Goal: Task Accomplishment & Management: Complete application form

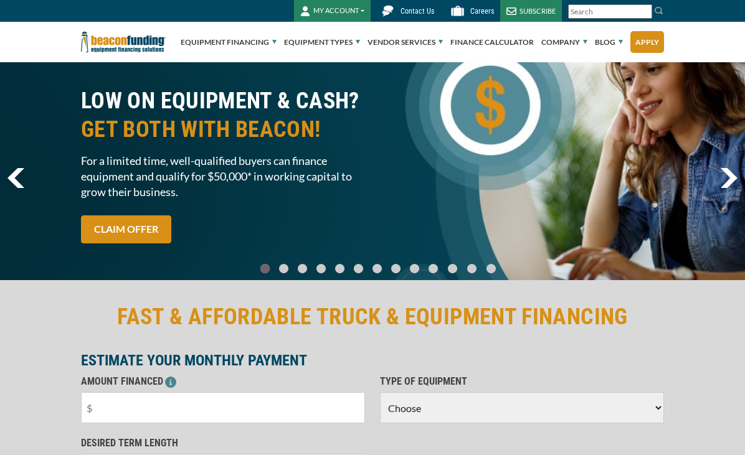
click at [343, 12] on button "MY ACCOUNT" at bounding box center [332, 11] width 77 height 22
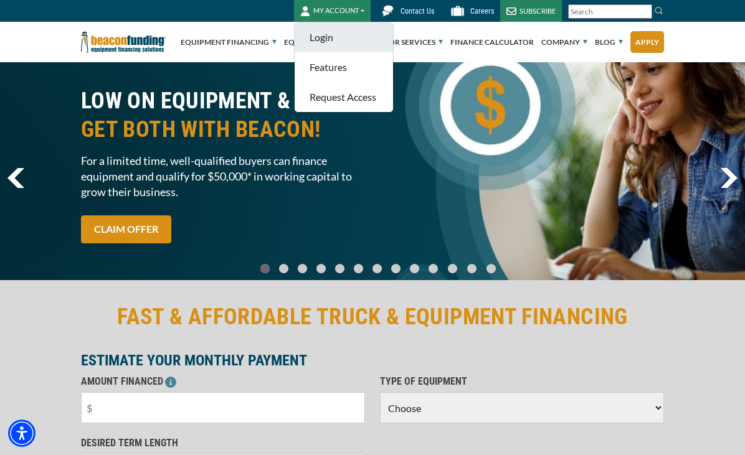
click at [331, 36] on link "Login" at bounding box center [344, 37] width 98 height 30
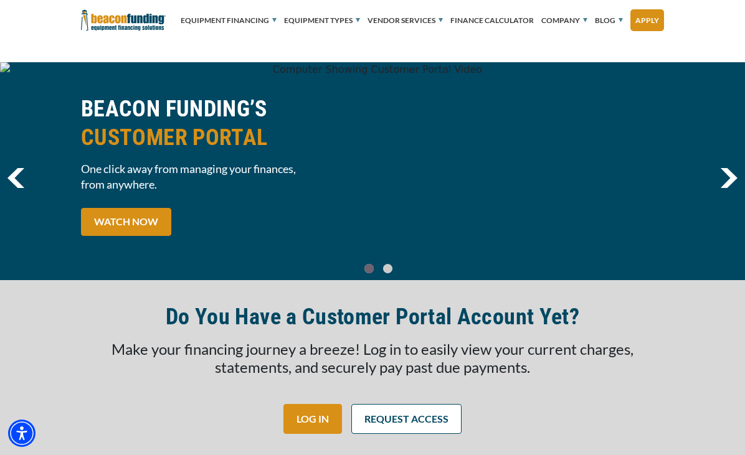
scroll to position [115, 0]
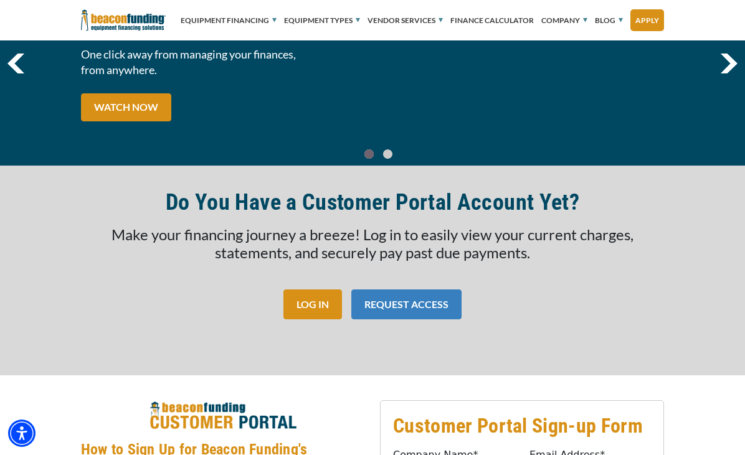
click at [389, 300] on link "REQUEST ACCESS" at bounding box center [406, 305] width 110 height 30
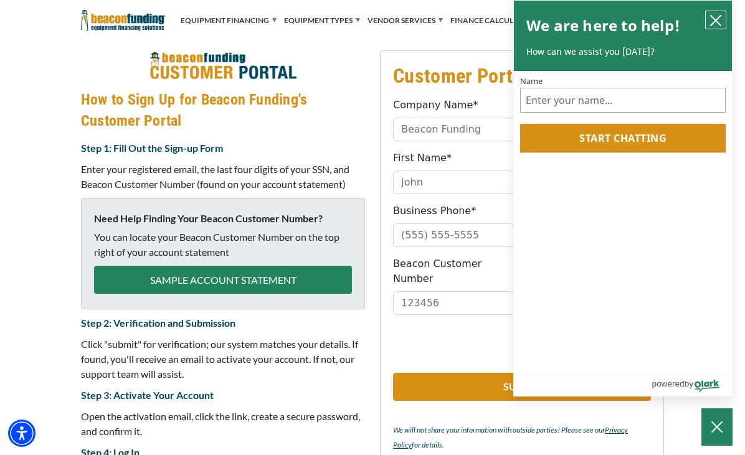
click at [712, 18] on icon "close chatbox" at bounding box center [716, 20] width 12 height 12
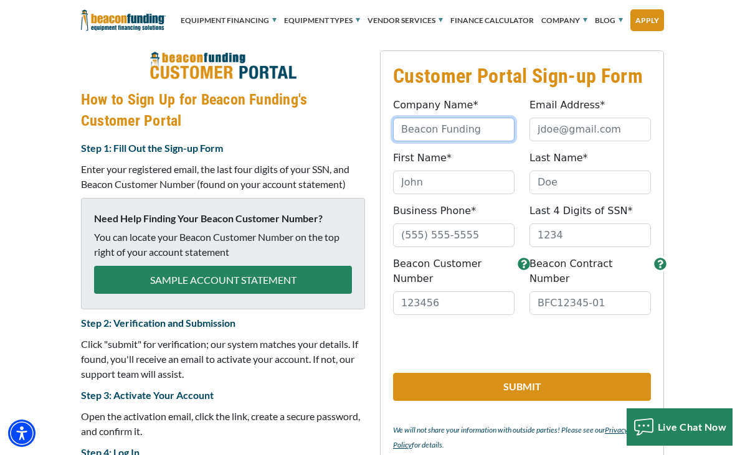
click at [443, 130] on input "Company Name*" at bounding box center [454, 130] width 122 height 24
type input "mvp embroidery corp"
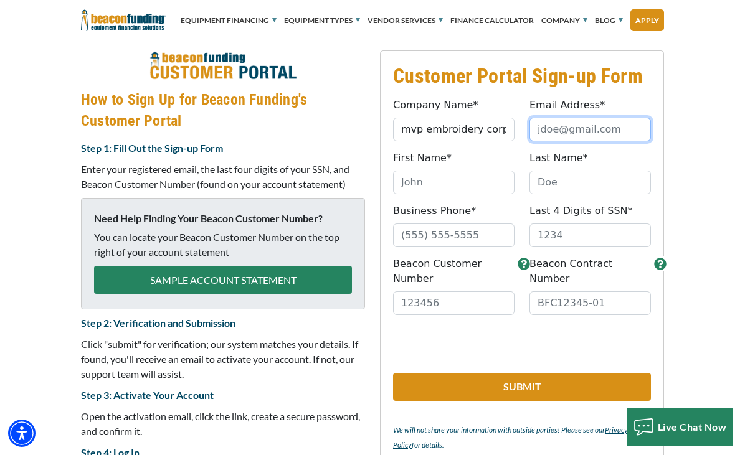
type input "[EMAIL_ADDRESS][DOMAIN_NAME]"
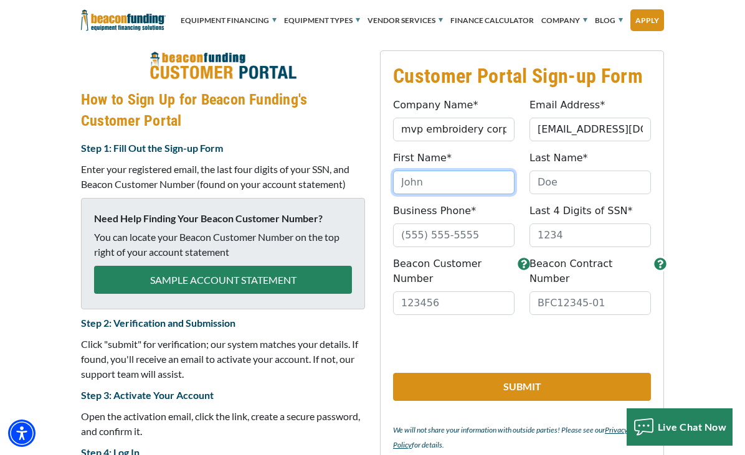
type input "[PERSON_NAME] y"
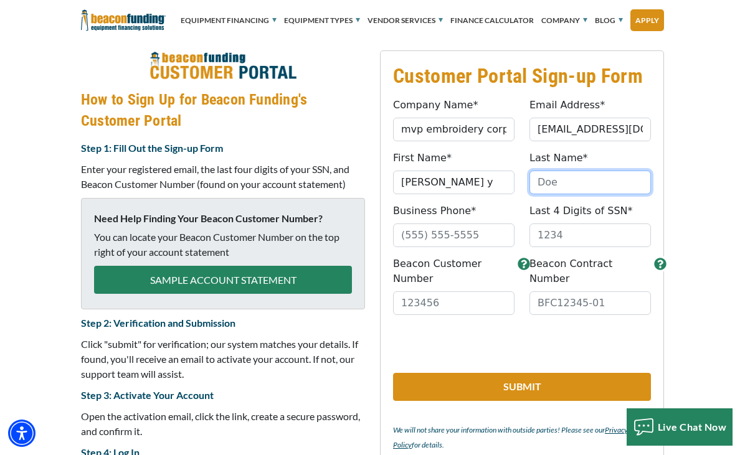
type input "[PERSON_NAME]"
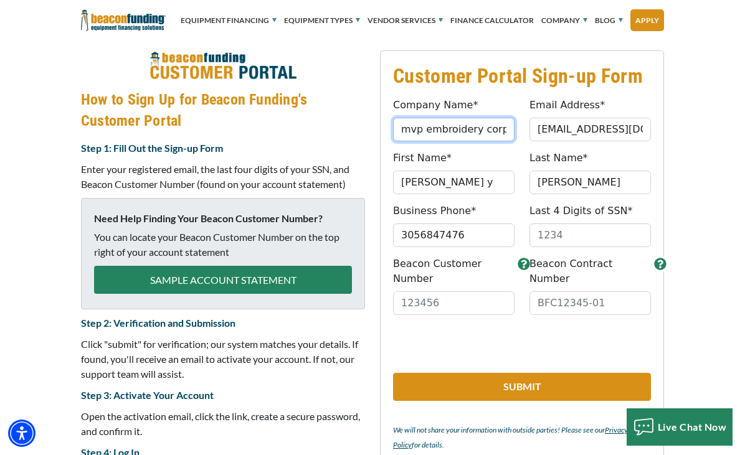
type input "[PHONE_NUMBER]"
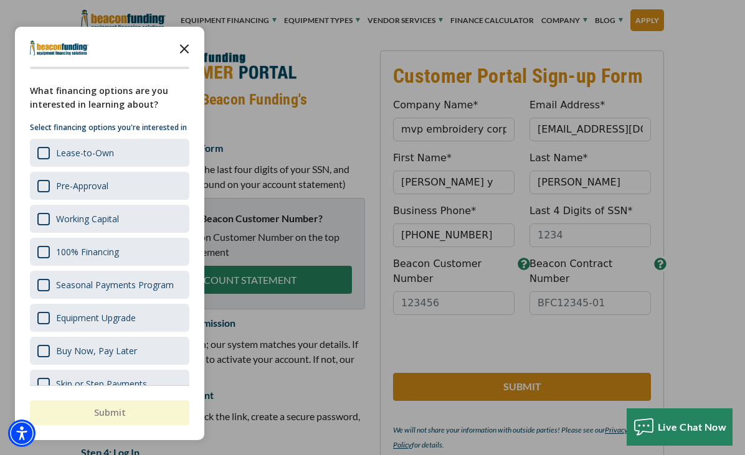
click at [184, 50] on icon "Close the survey" at bounding box center [184, 48] width 25 height 25
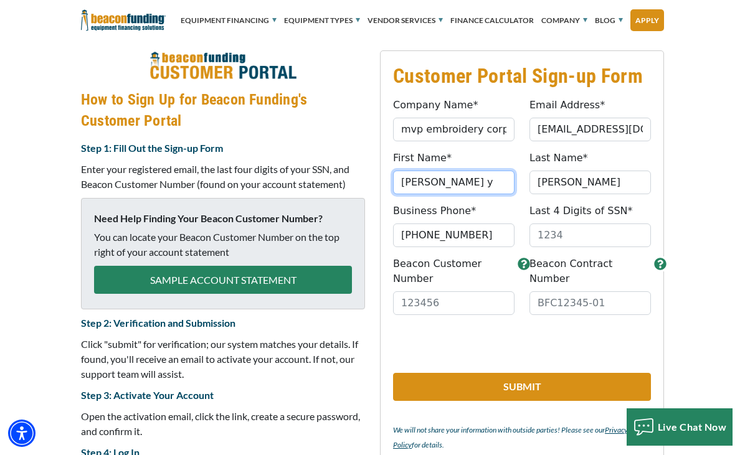
click at [484, 184] on input "[PERSON_NAME] y" at bounding box center [454, 183] width 122 height 24
type input "[PERSON_NAME]"
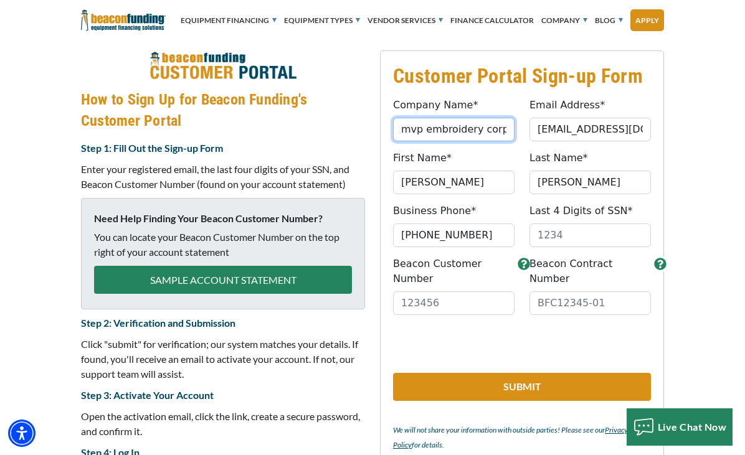
click at [419, 129] on input "mvp embroidery corp" at bounding box center [454, 130] width 122 height 24
click at [432, 130] on input "MVP embroidery corp" at bounding box center [454, 130] width 122 height 24
click at [483, 135] on input "MVP Embroidery corp" at bounding box center [454, 130] width 122 height 24
type input "MVP Embroidery Corp"
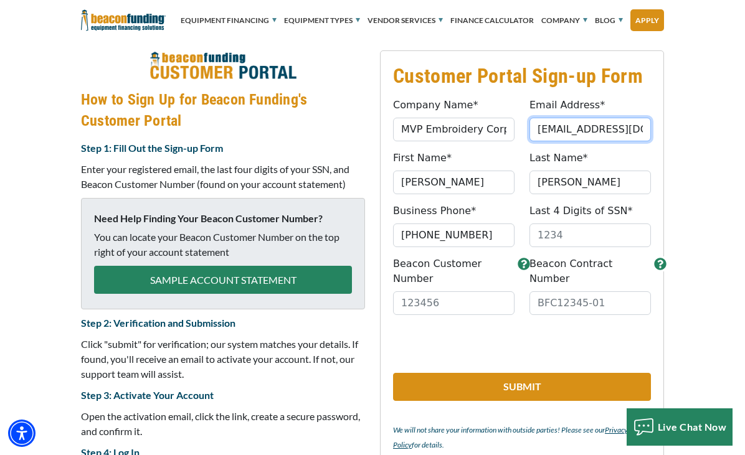
click at [548, 130] on input "[EMAIL_ADDRESS][DOMAIN_NAME]" at bounding box center [591, 130] width 122 height 24
type input "[EMAIL_ADDRESS][DOMAIN_NAME]"
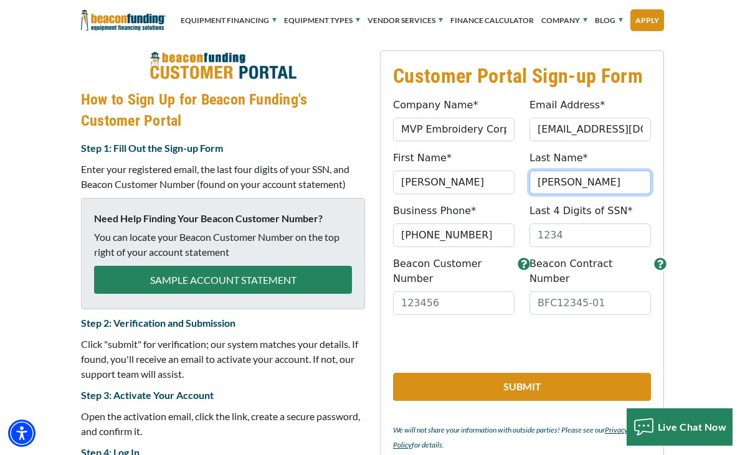
click at [566, 176] on input "[PERSON_NAME]" at bounding box center [591, 183] width 122 height 24
type input "[PERSON_NAME]"
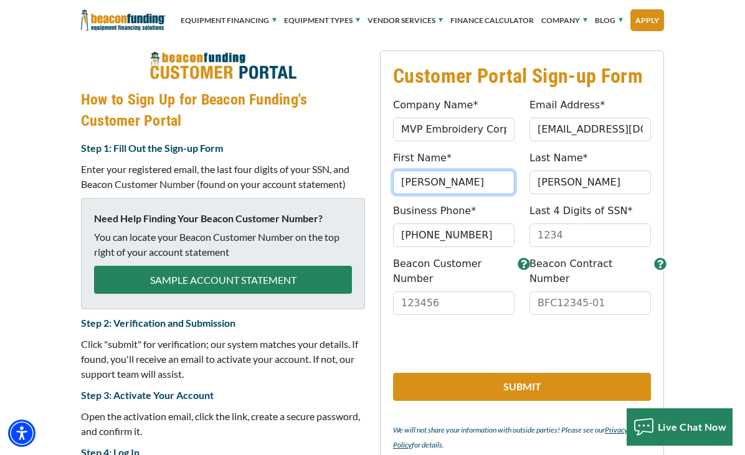
click at [406, 186] on input "[PERSON_NAME]" at bounding box center [454, 183] width 122 height 24
type input "[PERSON_NAME]"
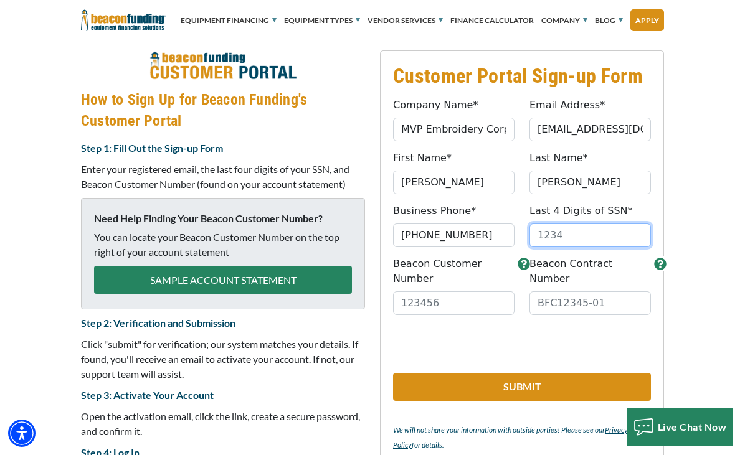
click at [555, 239] on input "Last 4 Digits of SSN*" at bounding box center [591, 236] width 122 height 24
type input "9"
type input "9448"
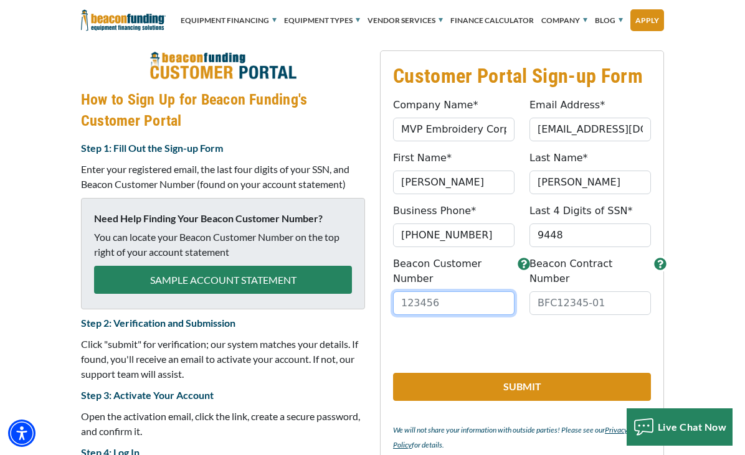
click at [470, 292] on input "Beacon Customer Number" at bounding box center [454, 304] width 122 height 24
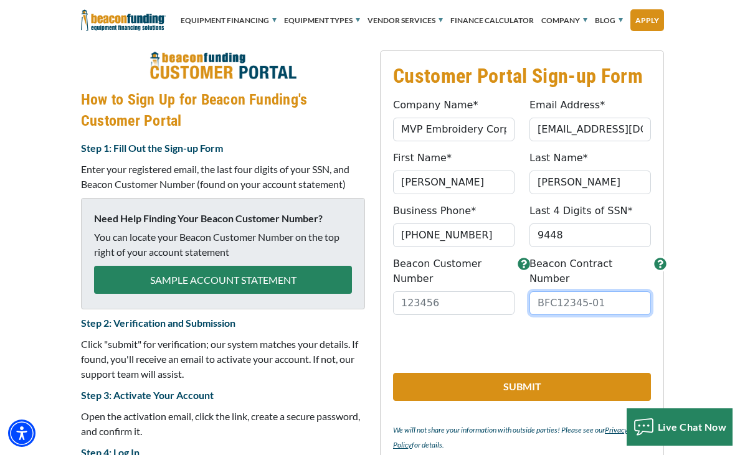
click at [574, 292] on input "Beacon Contract Number" at bounding box center [591, 304] width 122 height 24
paste input "BFC18038-01"
type input "BFC18038-01"
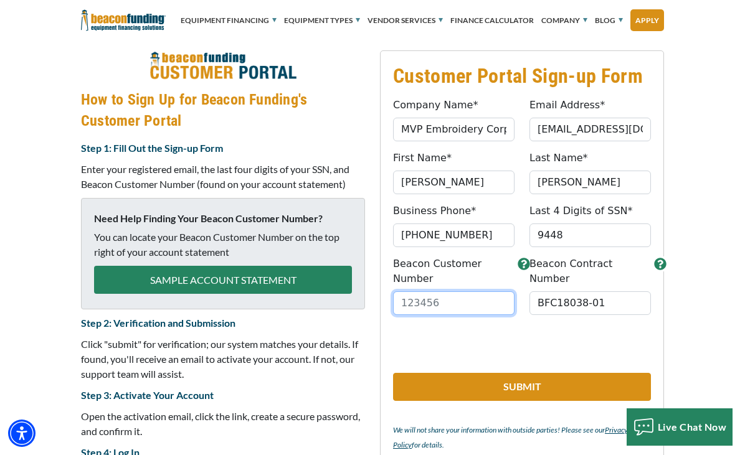
click at [486, 292] on input "Beacon Customer Number" at bounding box center [454, 304] width 122 height 24
click at [445, 292] on input "Beacon Customer Number" at bounding box center [454, 304] width 122 height 24
paste input "BFC18038-0"
click at [474, 295] on input "BFC18038-0" at bounding box center [454, 304] width 122 height 24
click at [421, 292] on input "BFC18038-0" at bounding box center [454, 304] width 122 height 24
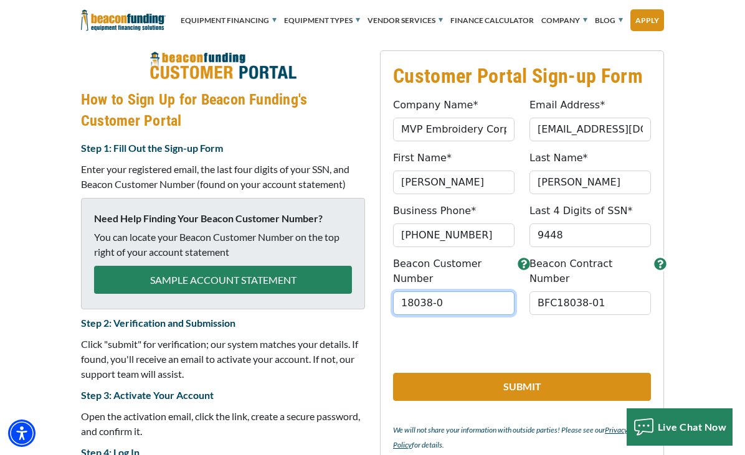
click at [451, 292] on input "18038-0" at bounding box center [454, 304] width 122 height 24
click at [455, 295] on input "18038-01" at bounding box center [454, 304] width 122 height 24
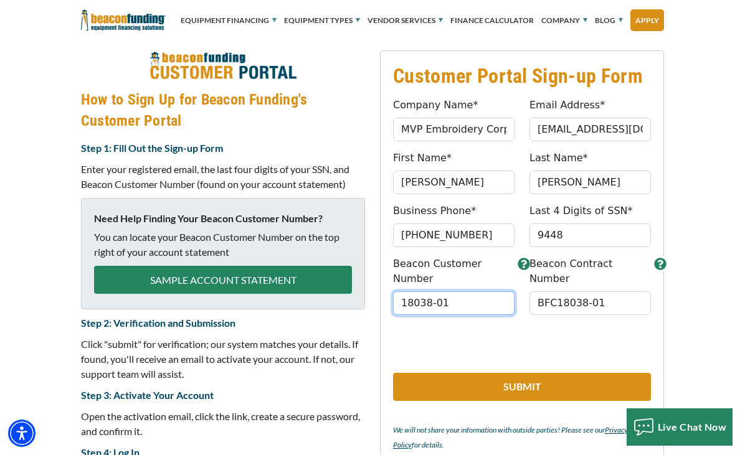
paste input "31396"
type input "31396"
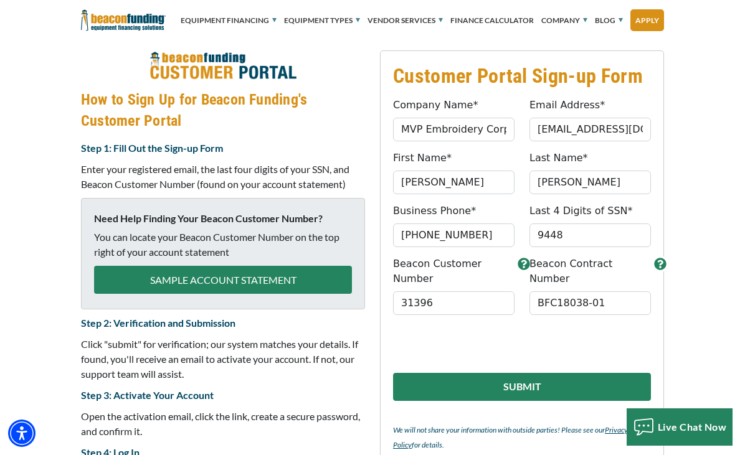
click at [527, 374] on button "Submit" at bounding box center [522, 387] width 258 height 28
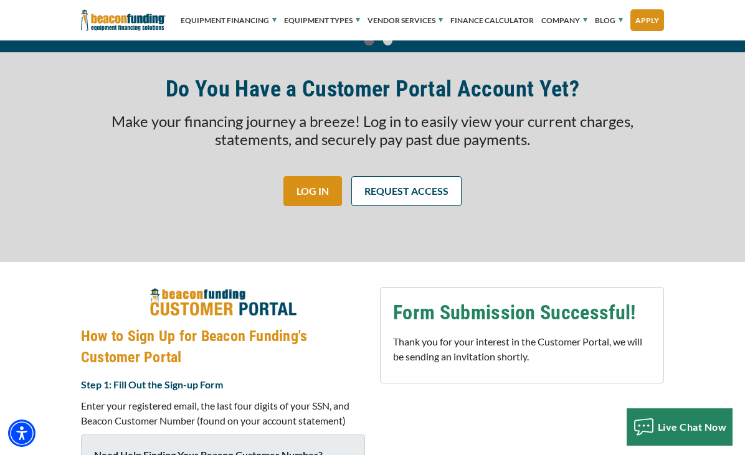
scroll to position [226, 0]
